Goal: Register for event/course

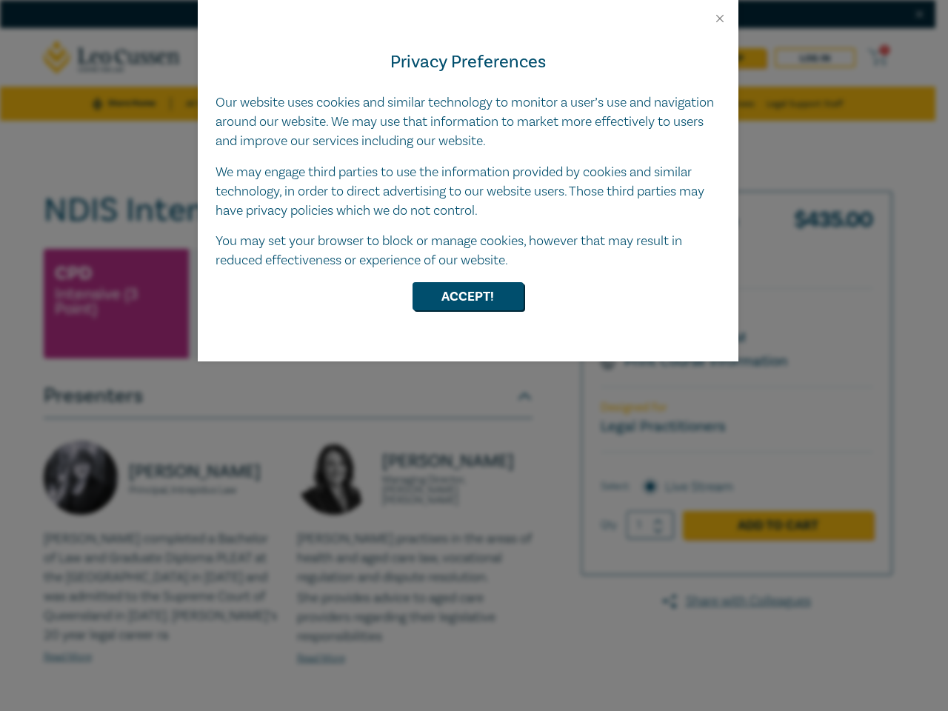
click at [474, 356] on div "Privacy Preferences Our website uses cookies and similar technology to monitor …" at bounding box center [468, 193] width 541 height 336
click at [720, 19] on button "Close" at bounding box center [719, 18] width 13 height 13
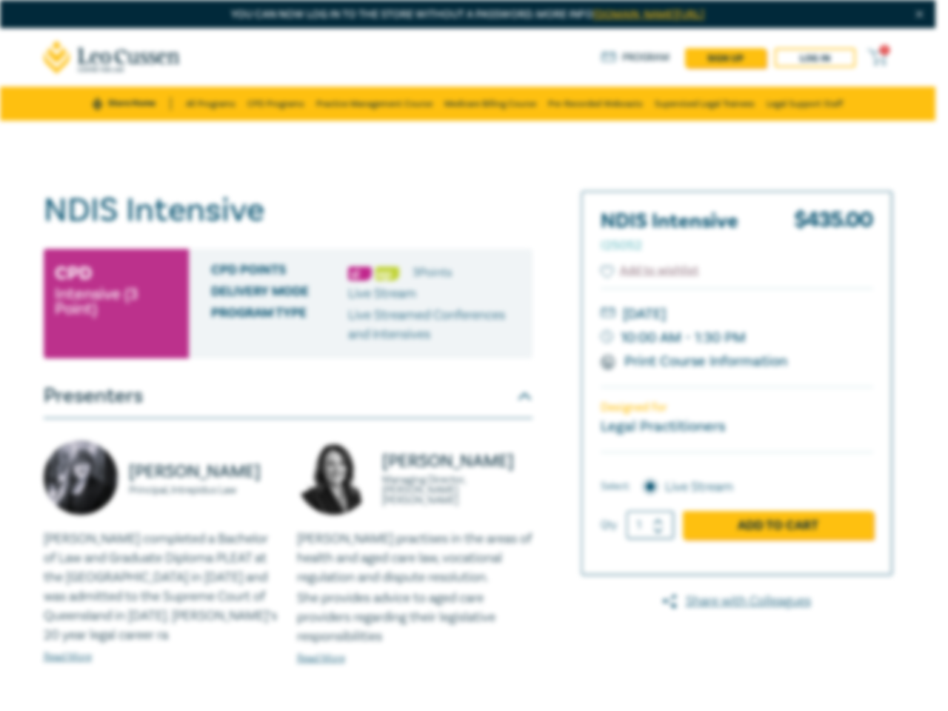
click at [468, 273] on button "Accept!" at bounding box center [468, 259] width 111 height 28
